Goal: Information Seeking & Learning: Learn about a topic

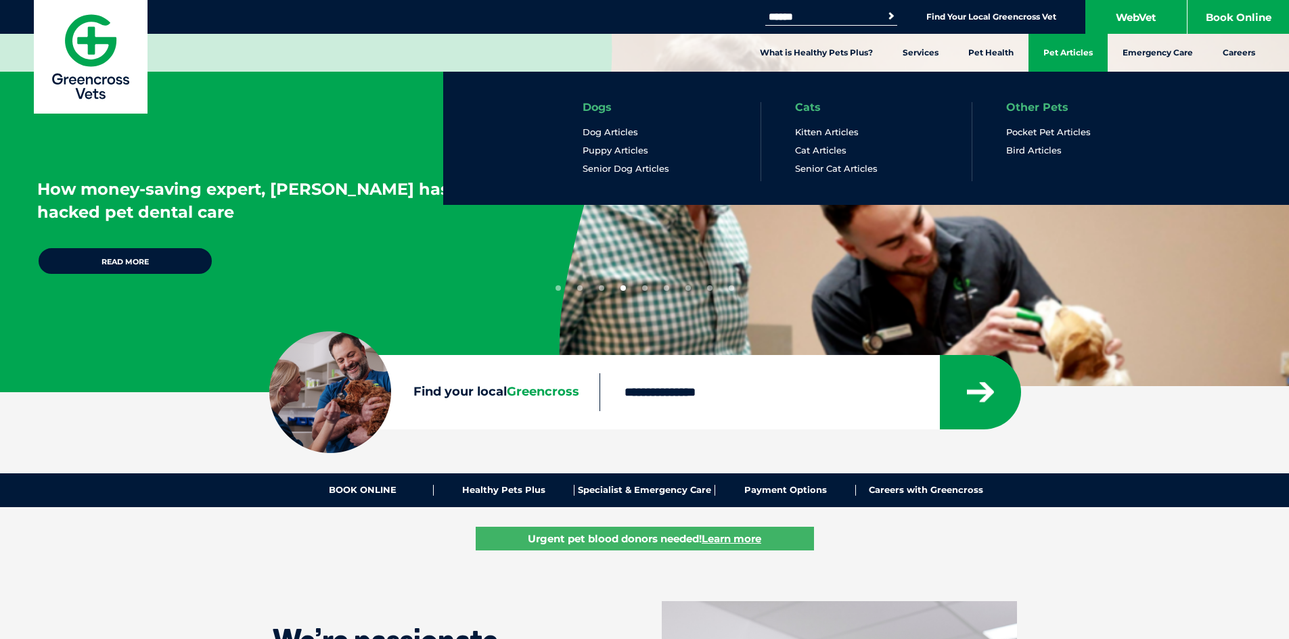
click at [1058, 55] on link "Pet Articles" at bounding box center [1068, 53] width 79 height 38
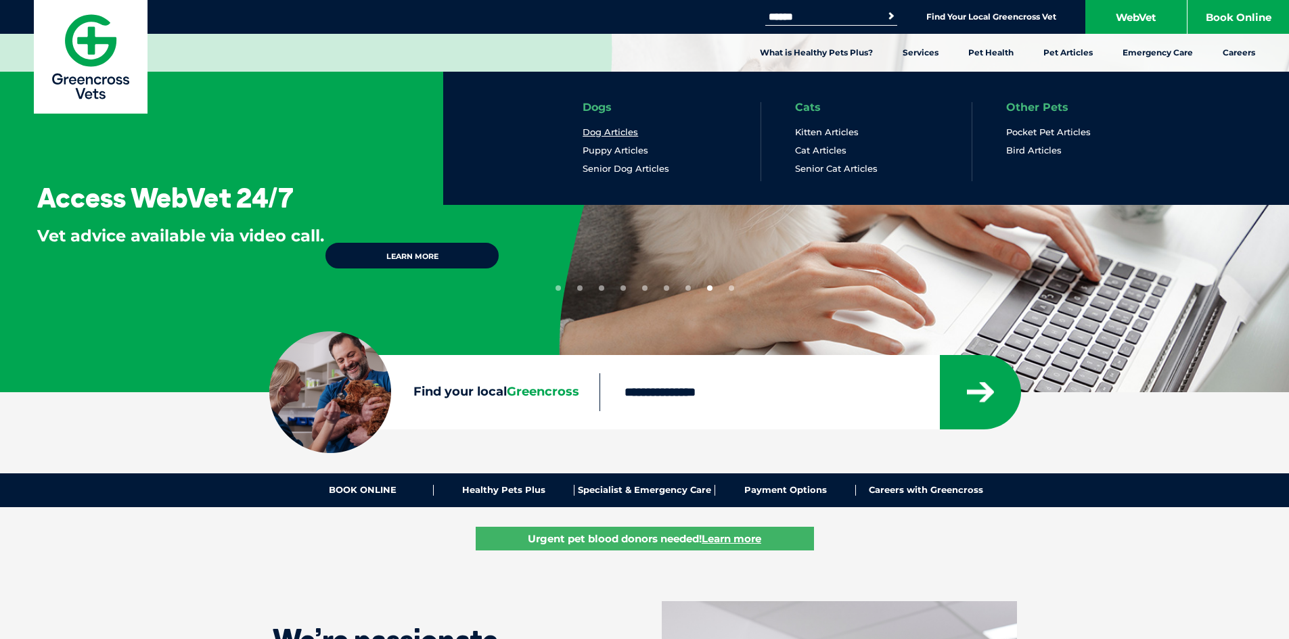
click at [607, 135] on link "Dog Articles" at bounding box center [610, 133] width 55 height 12
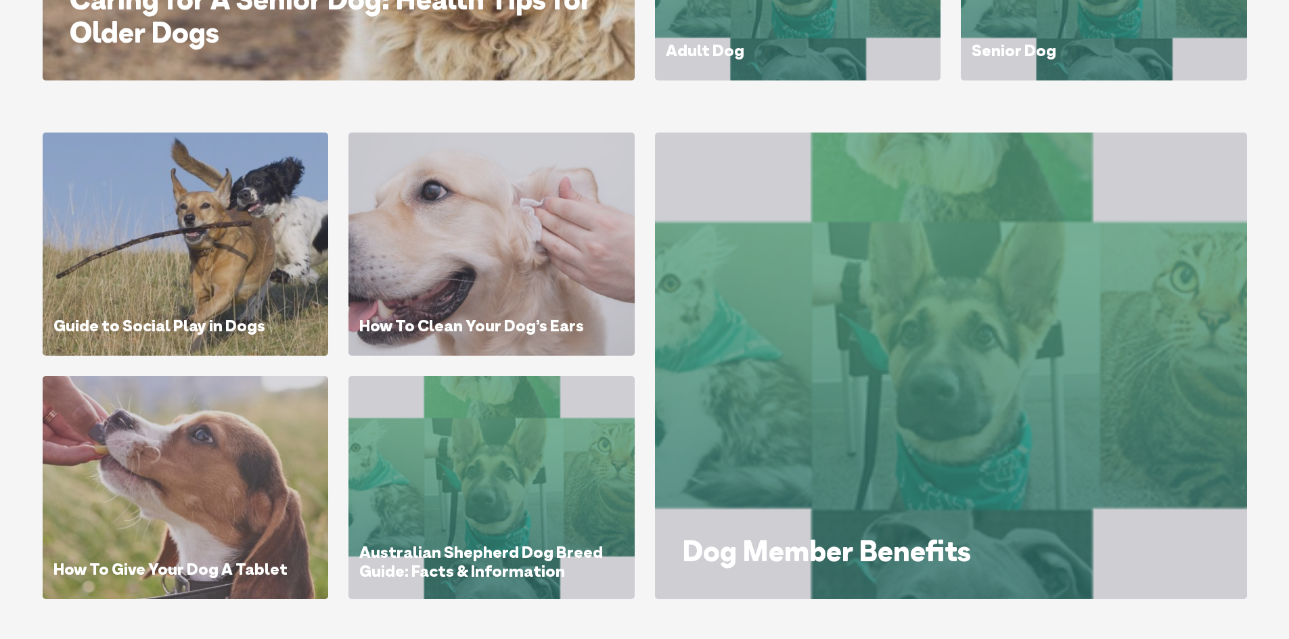
scroll to position [609, 0]
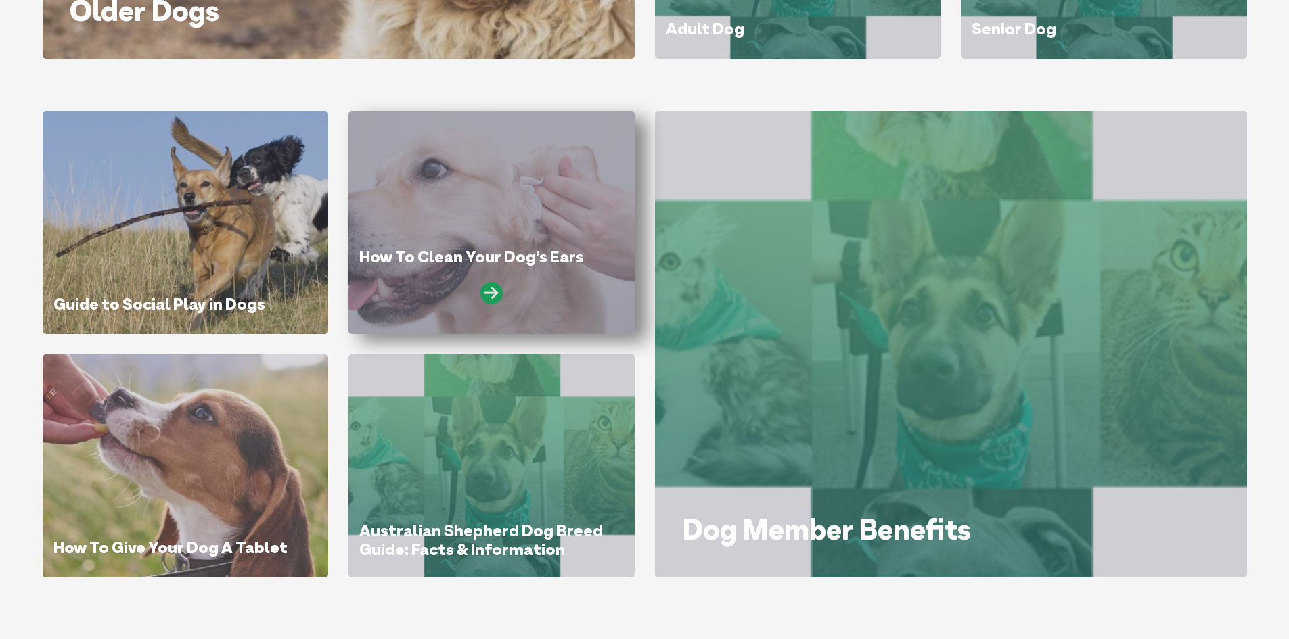
drag, startPoint x: 512, startPoint y: 223, endPoint x: 490, endPoint y: 292, distance: 72.5
click at [490, 292] on icon at bounding box center [491, 293] width 22 height 22
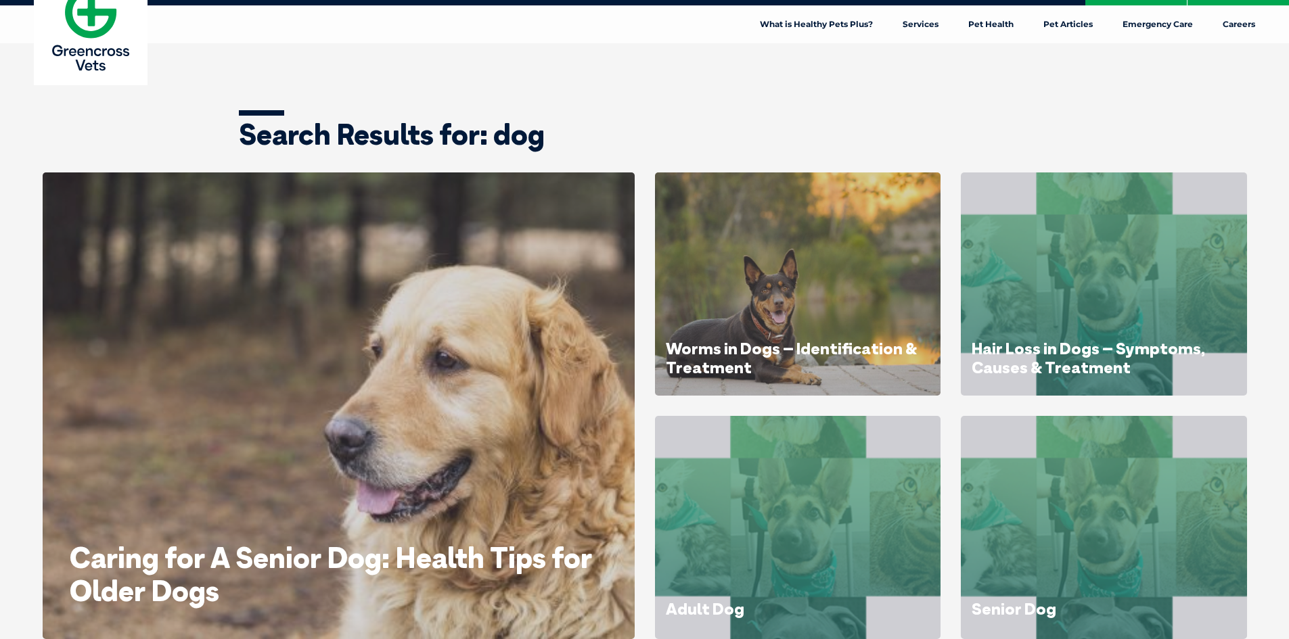
scroll to position [0, 0]
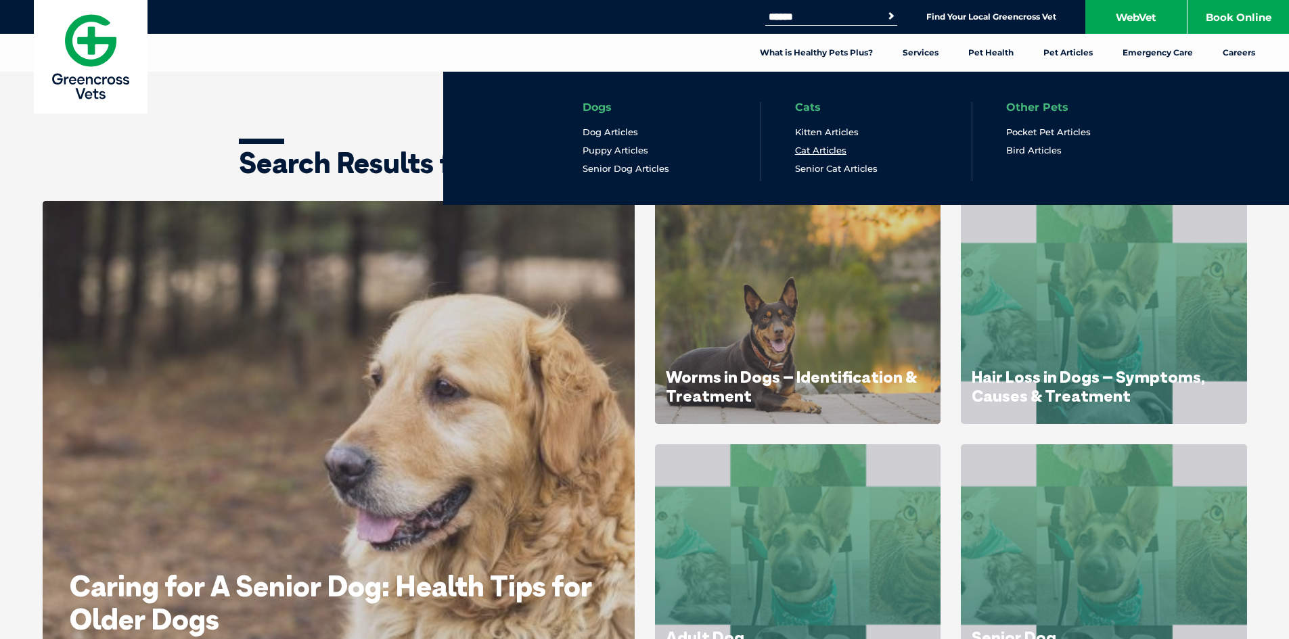
click at [799, 152] on link "Cat Articles" at bounding box center [820, 151] width 51 height 12
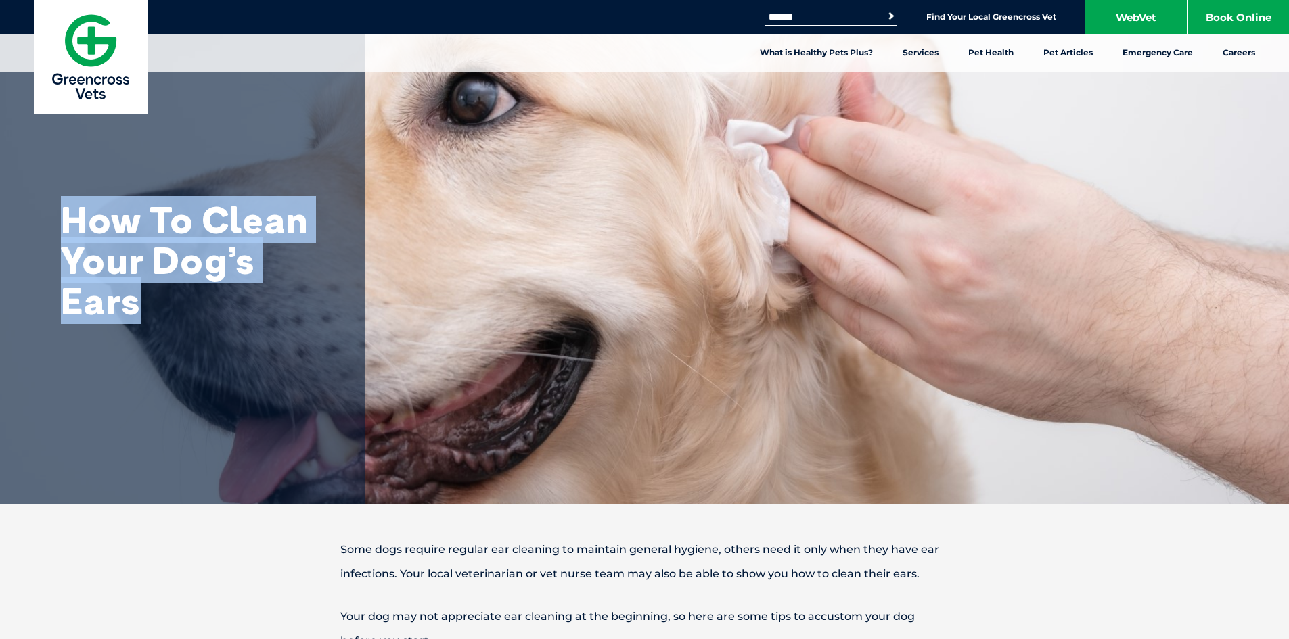
drag, startPoint x: 63, startPoint y: 208, endPoint x: 242, endPoint y: 317, distance: 209.6
click at [242, 317] on h1 "How To Clean Your Dog’s Ears" at bounding box center [196, 261] width 271 height 122
copy h1 "How To Clean Your Dog’s Ears"
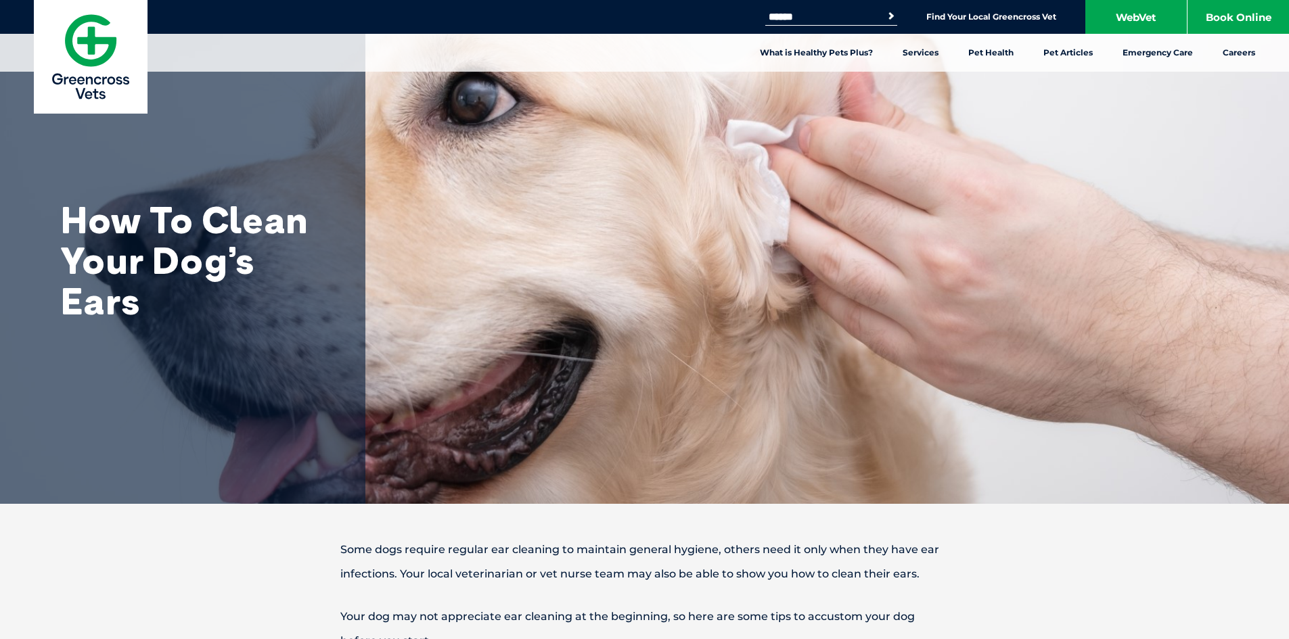
click at [590, 553] on p "Some dogs require regular ear cleaning to maintain general hygiene, others need…" at bounding box center [645, 562] width 704 height 49
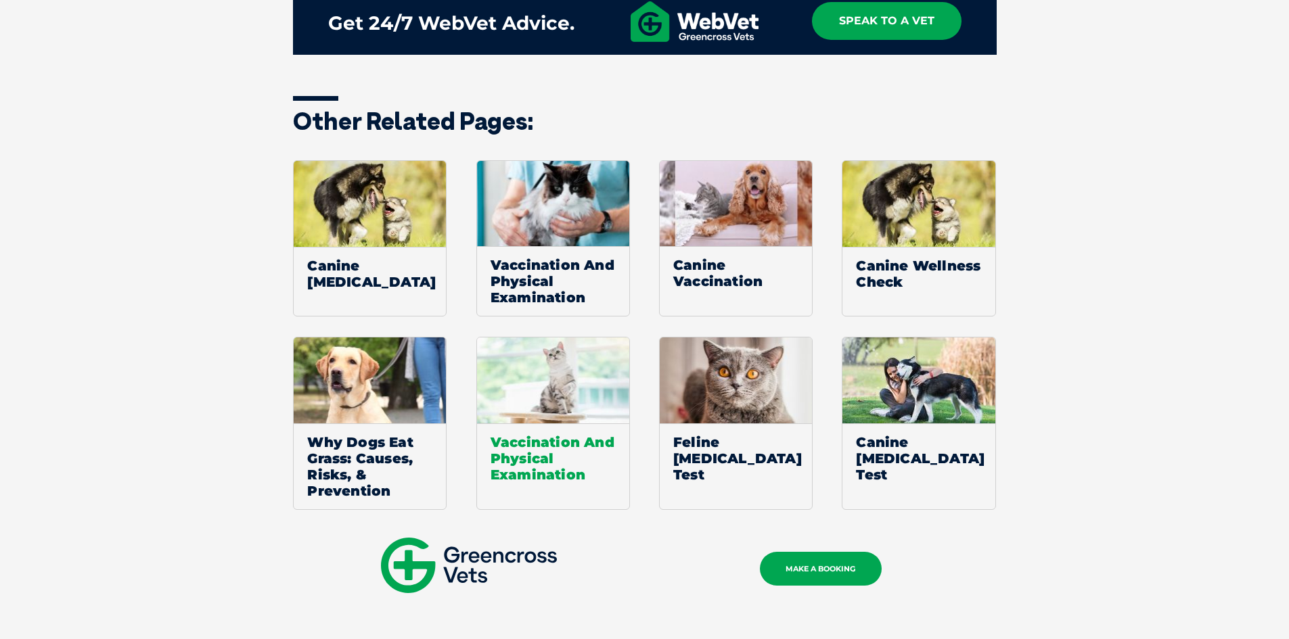
scroll to position [1015, 0]
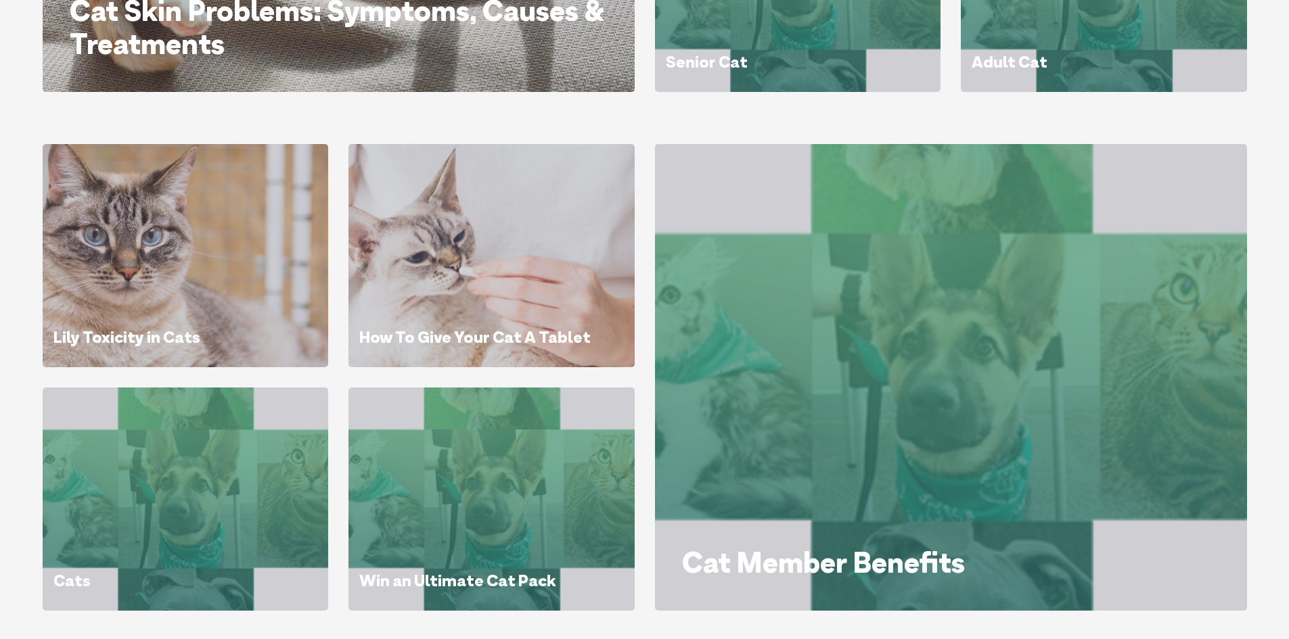
scroll to position [609, 0]
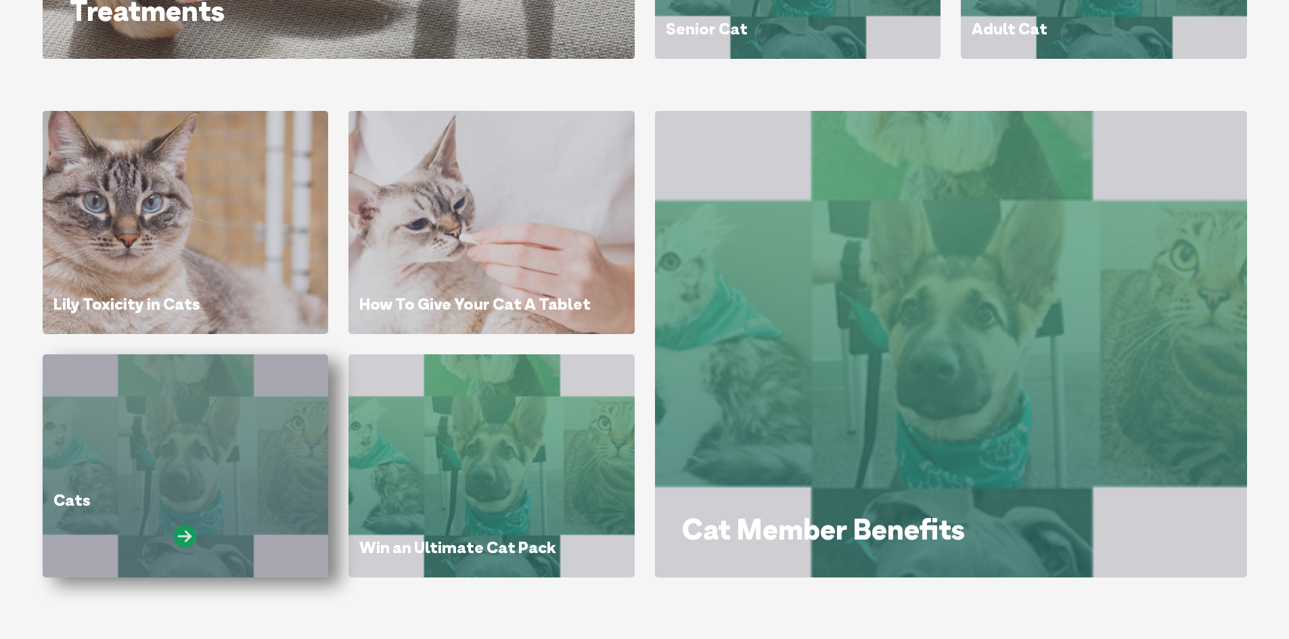
click at [188, 537] on icon at bounding box center [185, 537] width 22 height 22
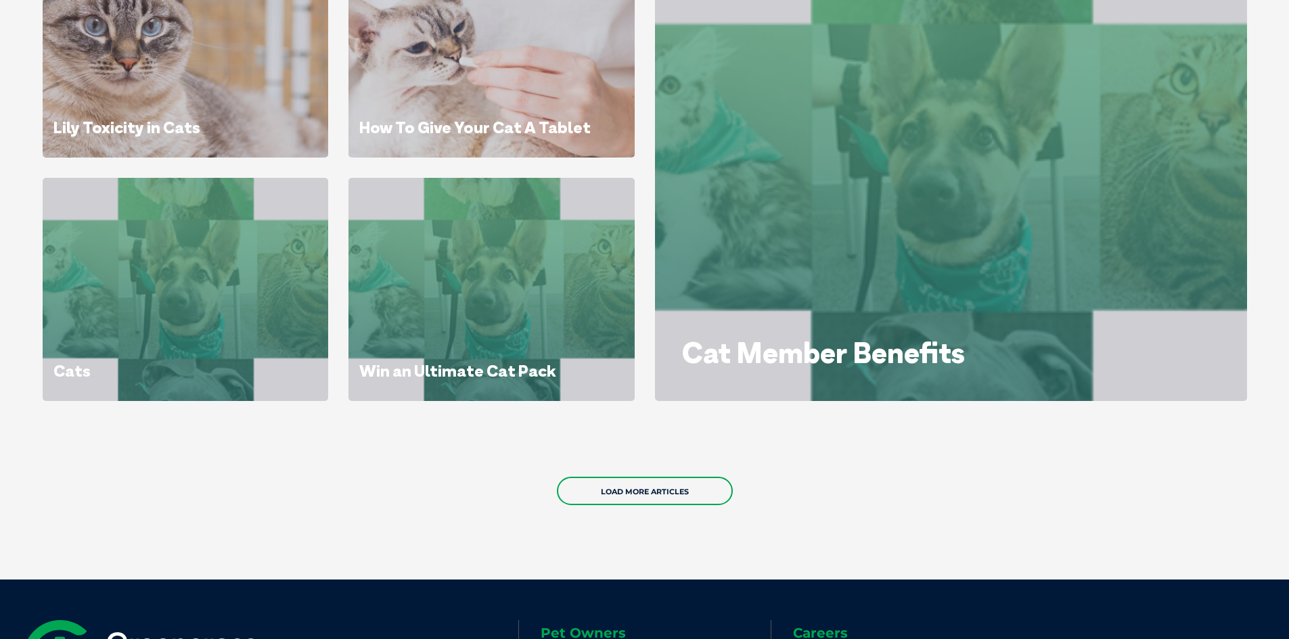
scroll to position [1031, 0]
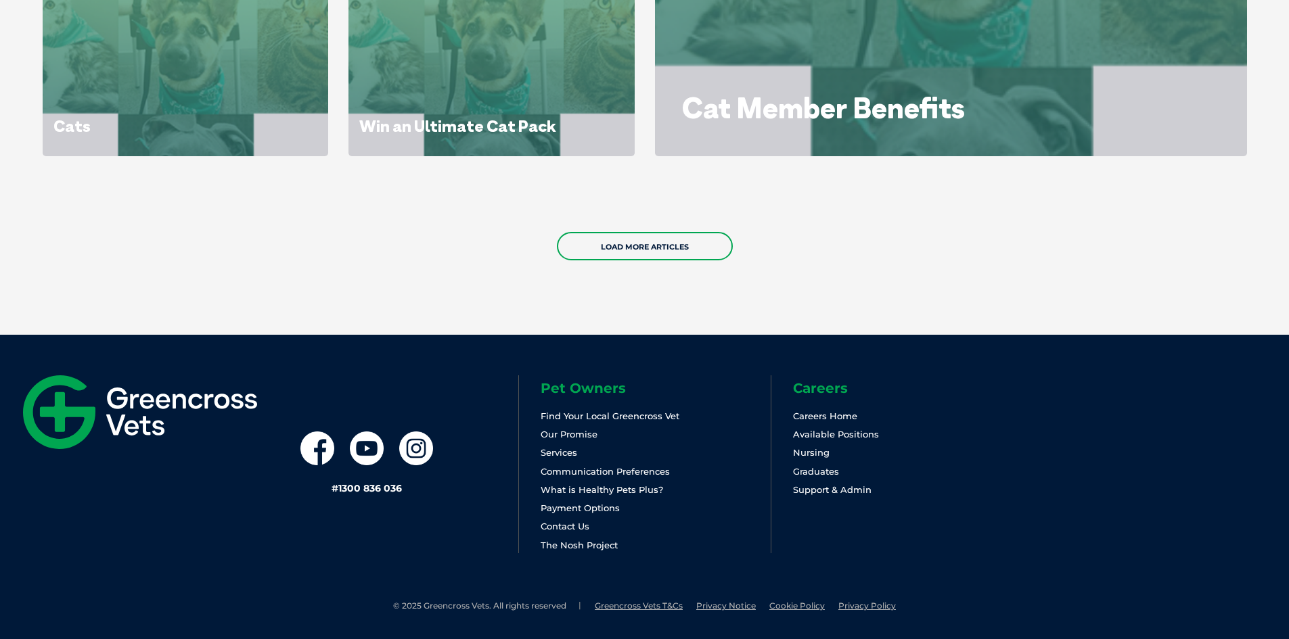
click at [608, 227] on div "Load More Articles" at bounding box center [644, 246] width 1289 height 96
click at [606, 237] on link "Load More Articles" at bounding box center [645, 246] width 176 height 28
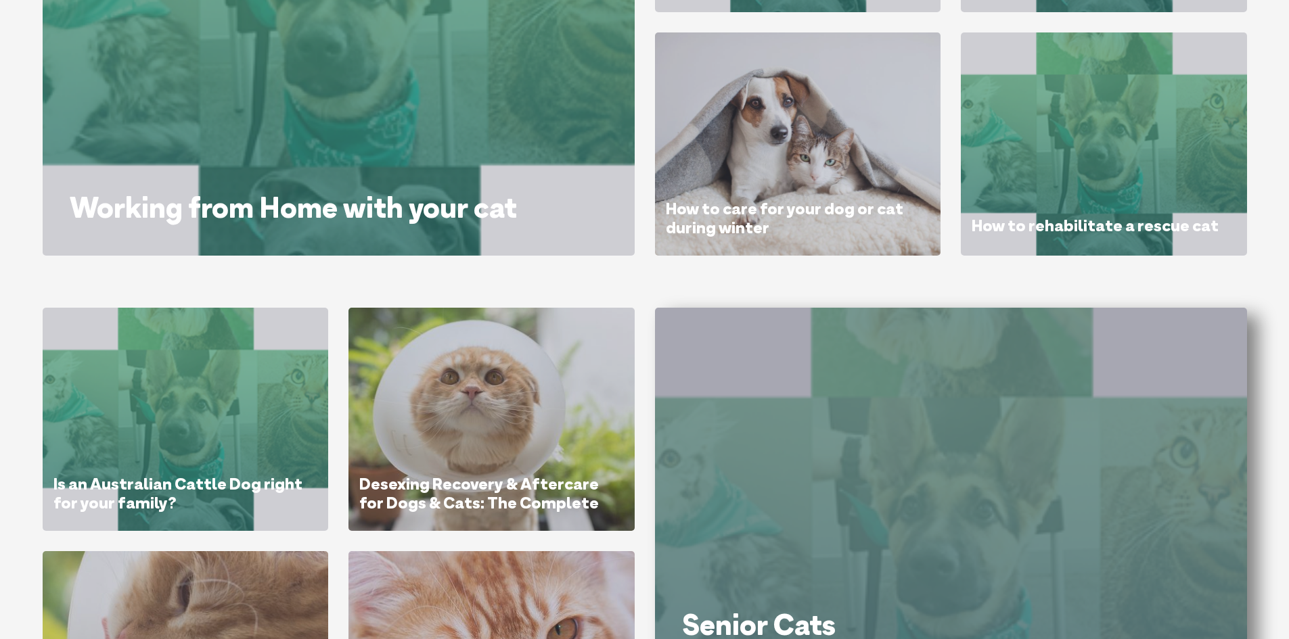
scroll to position [1504, 0]
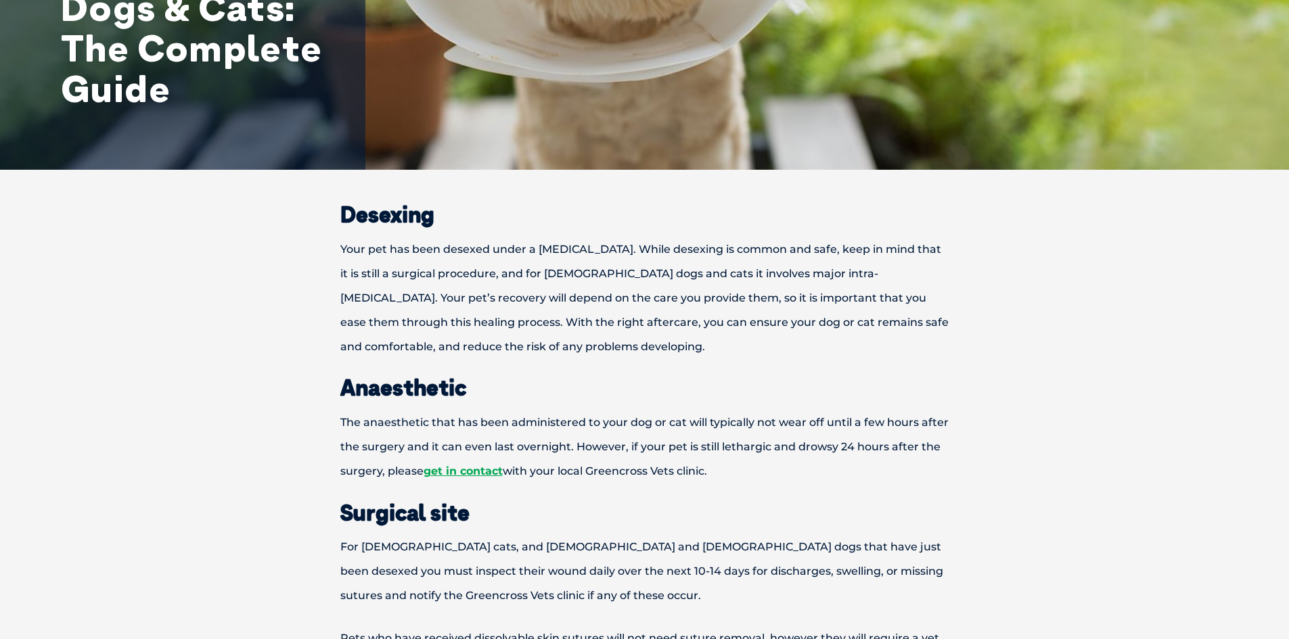
scroll to position [338, 0]
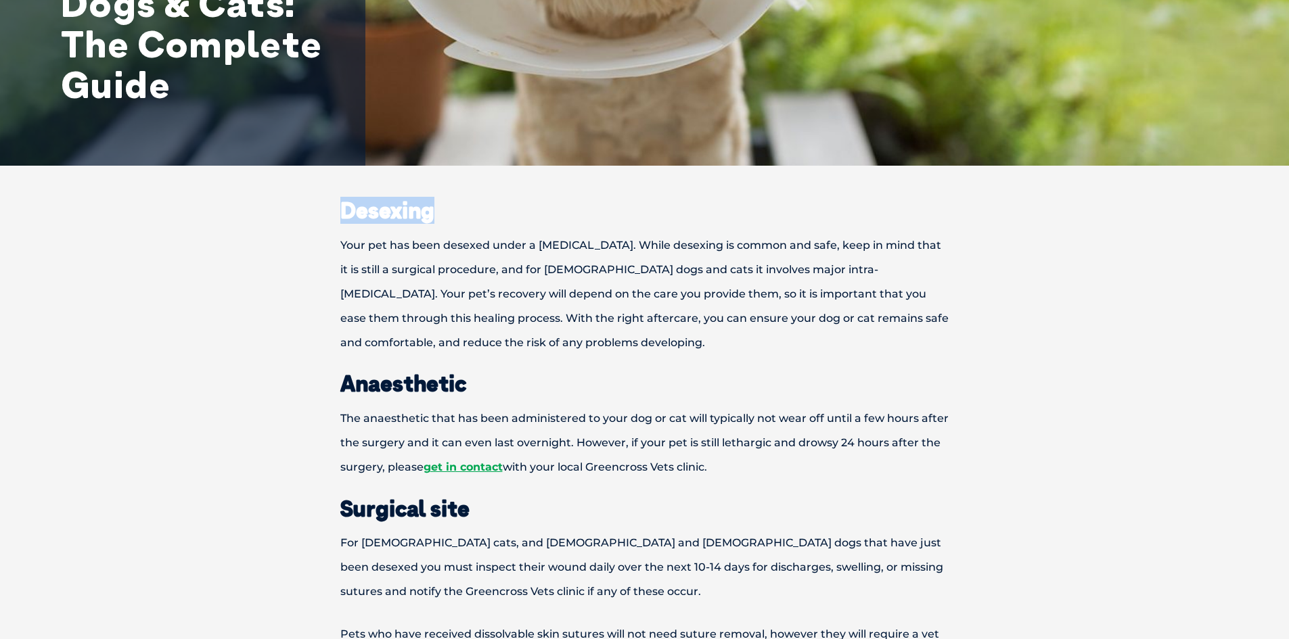
drag, startPoint x: 340, startPoint y: 213, endPoint x: 441, endPoint y: 219, distance: 101.0
click at [441, 219] on h2 "Desexing" at bounding box center [645, 211] width 704 height 22
copy strong "Desexing"
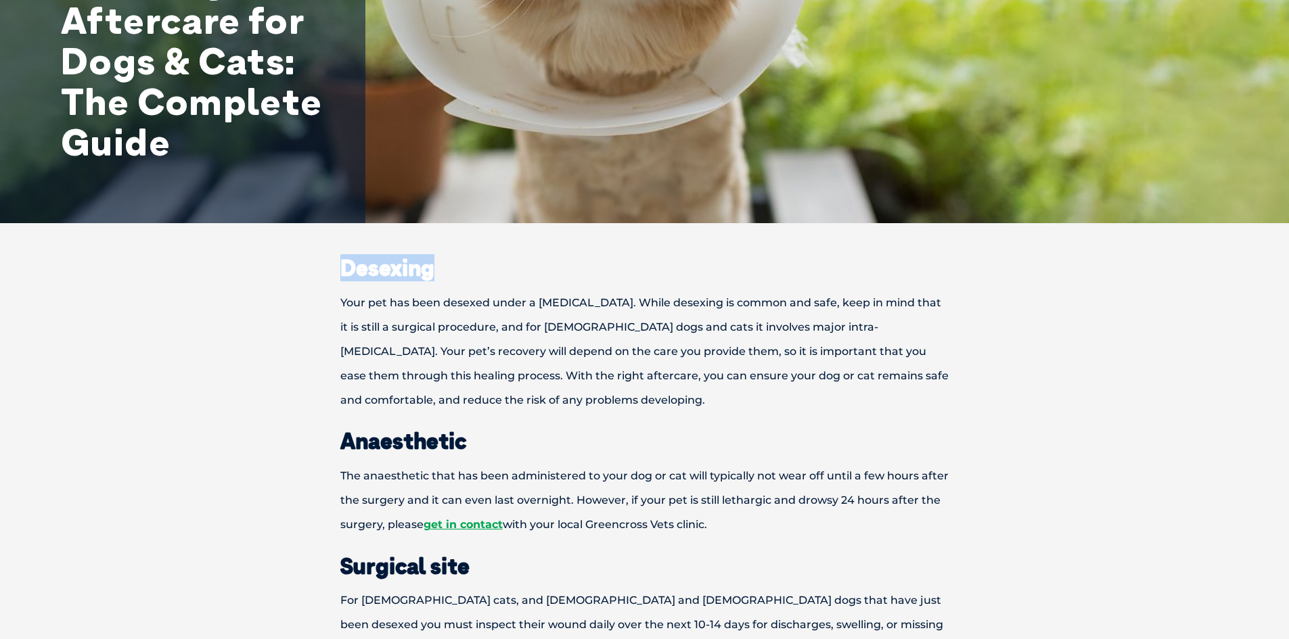
scroll to position [203, 0]
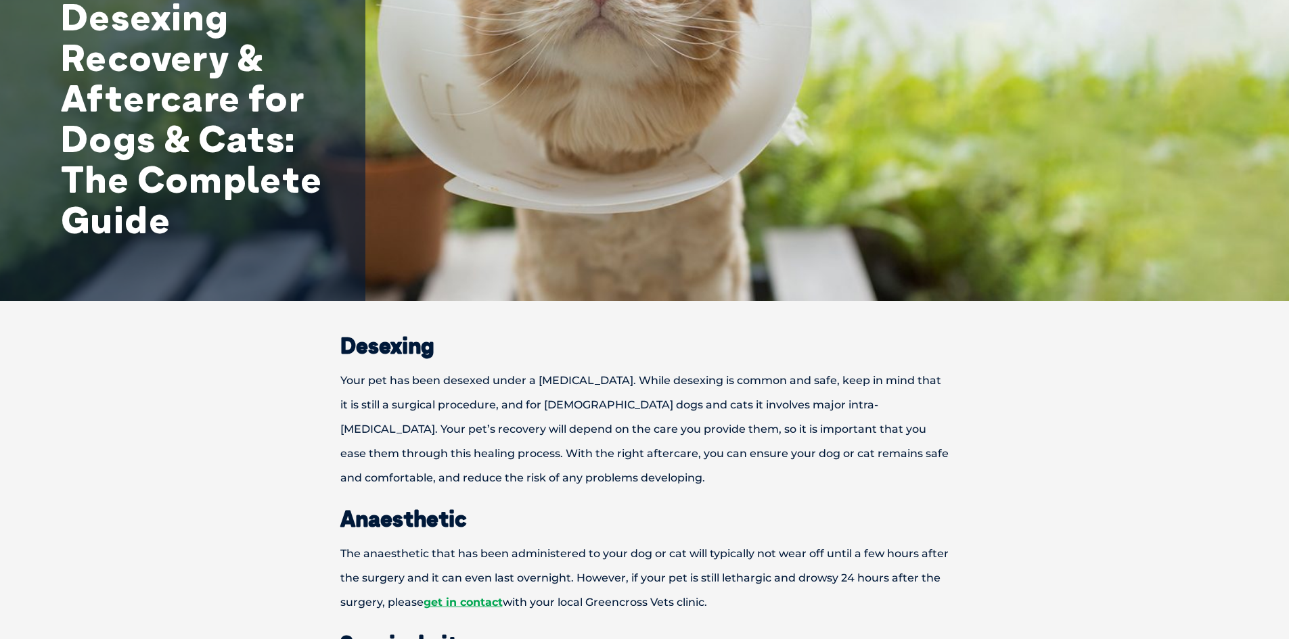
click at [704, 423] on p "Your pet has been desexed under a [MEDICAL_DATA]. While desexing is common and …" at bounding box center [645, 430] width 704 height 122
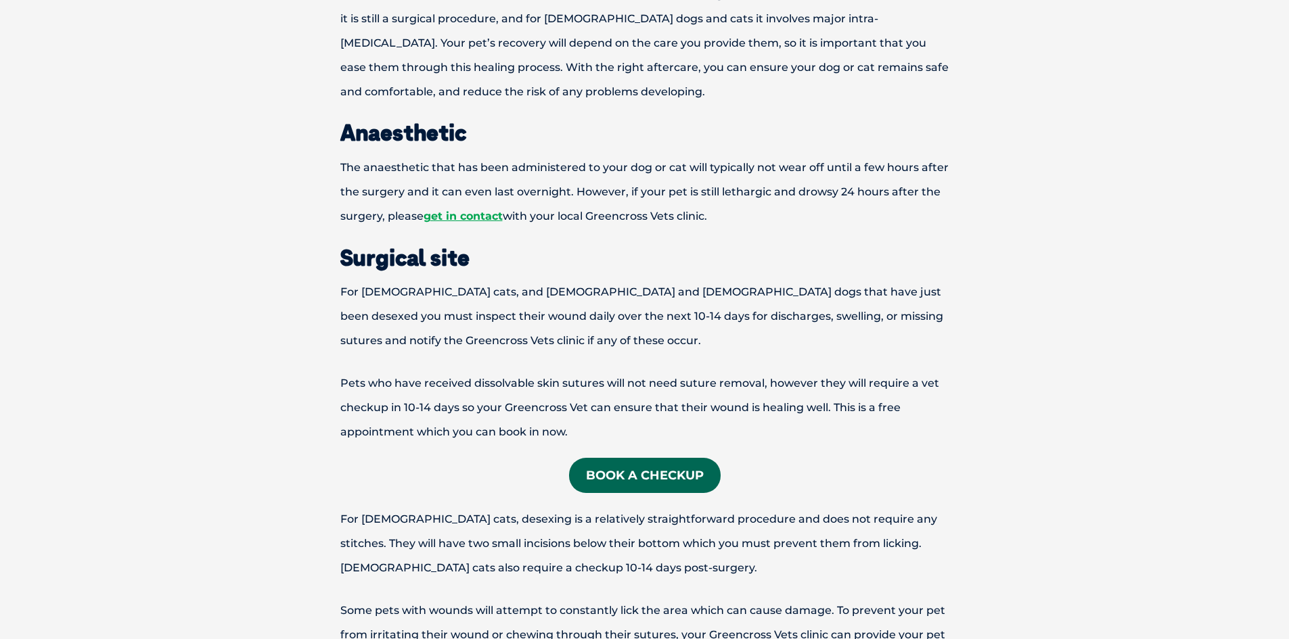
scroll to position [609, 0]
